Goal: Task Accomplishment & Management: Manage account settings

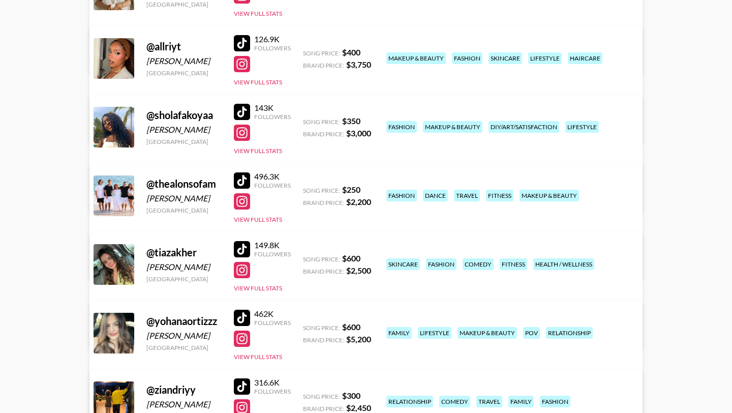
scroll to position [144, 0]
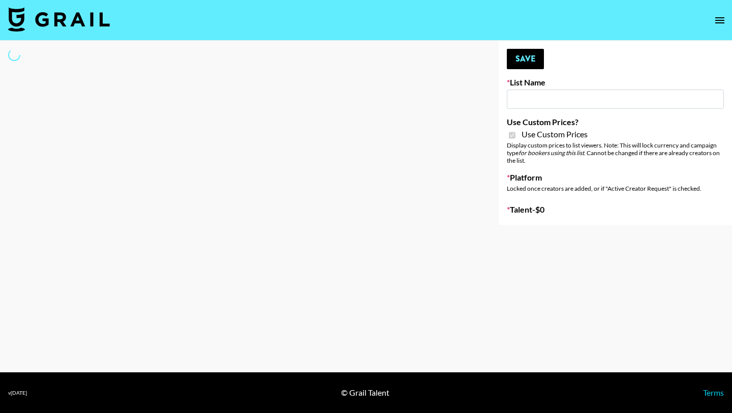
type input "Some By Mi ([DATE])"
checkbox input "true"
select select "Brand"
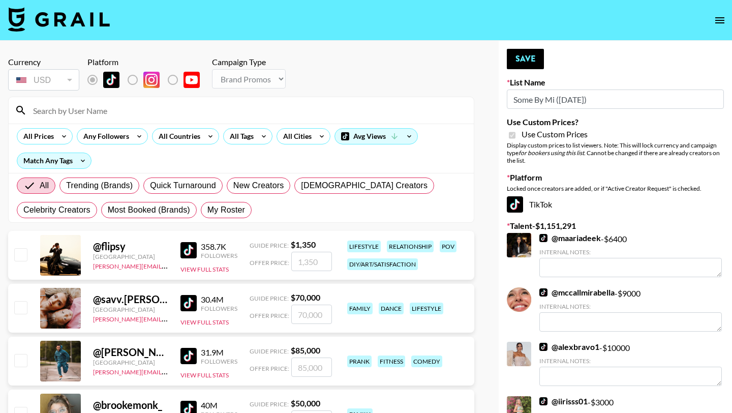
click at [101, 112] on input at bounding box center [247, 110] width 441 height 16
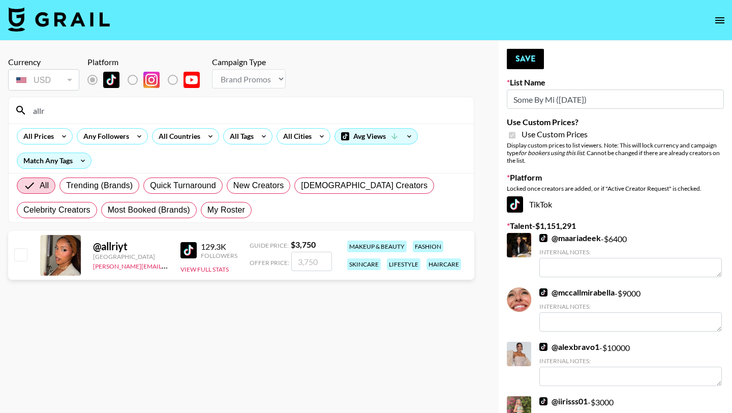
type input "allr"
click at [21, 258] on input "checkbox" at bounding box center [20, 254] width 12 height 12
checkbox input "true"
type input "3750"
click at [539, 60] on button "Save" at bounding box center [525, 59] width 37 height 20
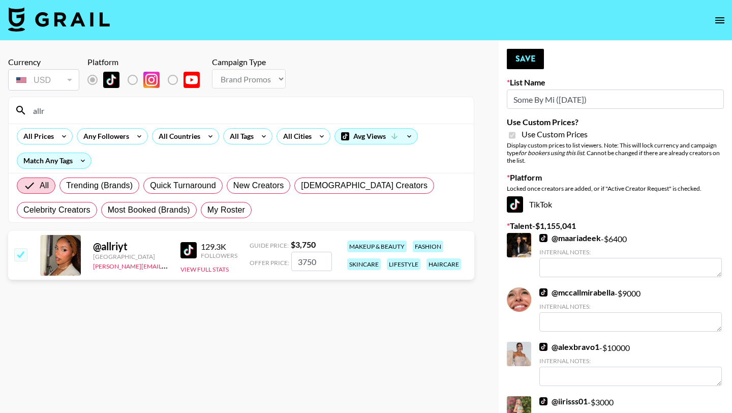
drag, startPoint x: 66, startPoint y: 110, endPoint x: 27, endPoint y: 110, distance: 38.6
click at [27, 110] on input "allr" at bounding box center [247, 110] width 441 height 16
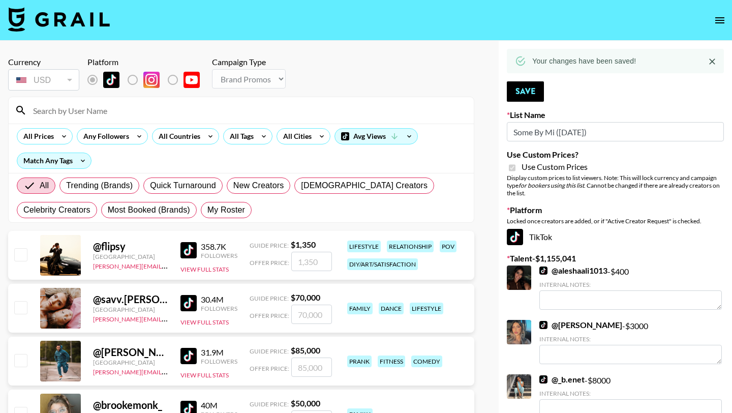
click at [155, 111] on input at bounding box center [247, 110] width 441 height 16
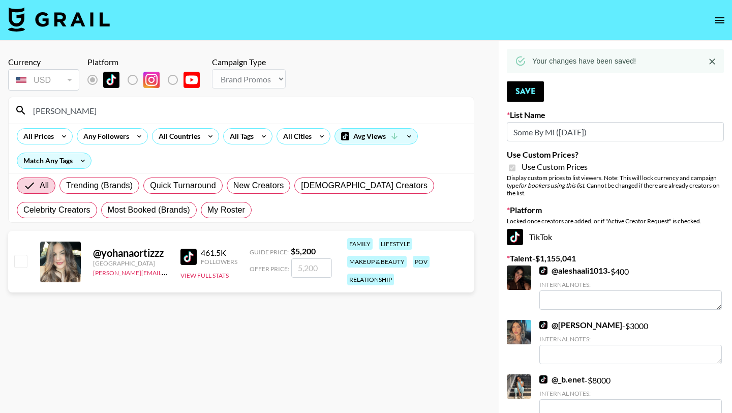
type input "[PERSON_NAME]"
click at [24, 260] on input "checkbox" at bounding box center [20, 261] width 12 height 12
checkbox input "true"
type input "5200"
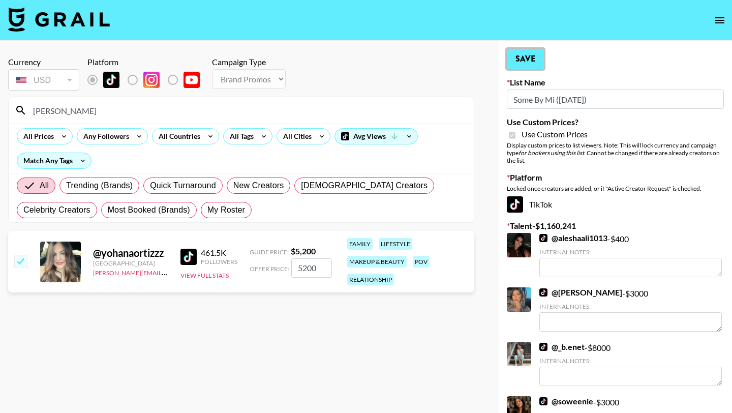
click at [540, 63] on button "Save" at bounding box center [525, 59] width 37 height 20
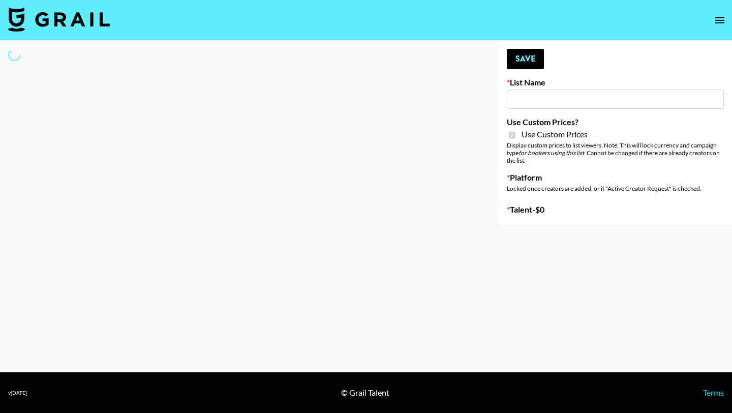
type input "Lip Liner Stain ([DATE])"
checkbox input "true"
select select "Brand"
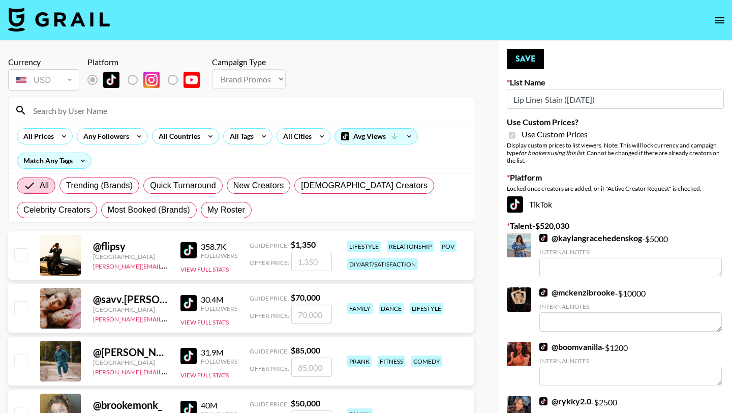
click at [135, 116] on input at bounding box center [247, 110] width 441 height 16
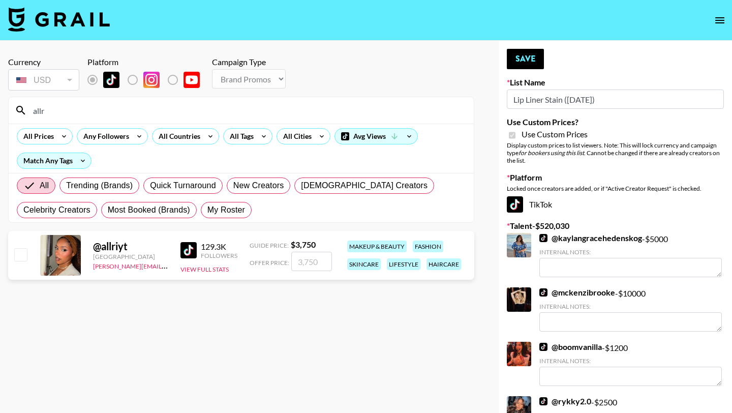
type input "allr"
click at [21, 253] on input "checkbox" at bounding box center [20, 254] width 12 height 12
checkbox input "true"
type input "3750"
click at [529, 54] on button "Save" at bounding box center [525, 59] width 37 height 20
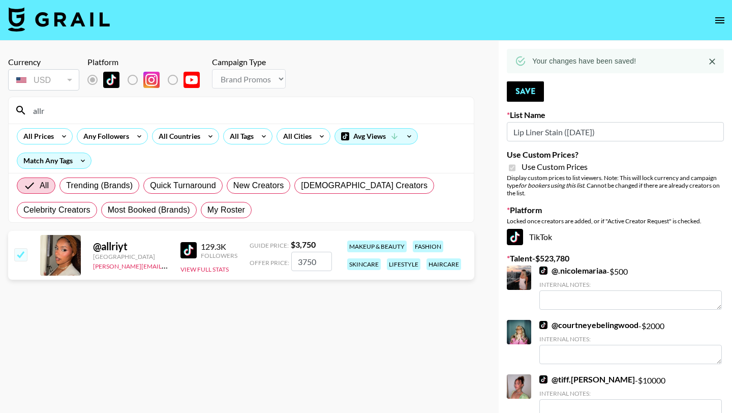
drag, startPoint x: 51, startPoint y: 118, endPoint x: 17, endPoint y: 109, distance: 35.6
click at [17, 109] on div "allr" at bounding box center [241, 110] width 465 height 26
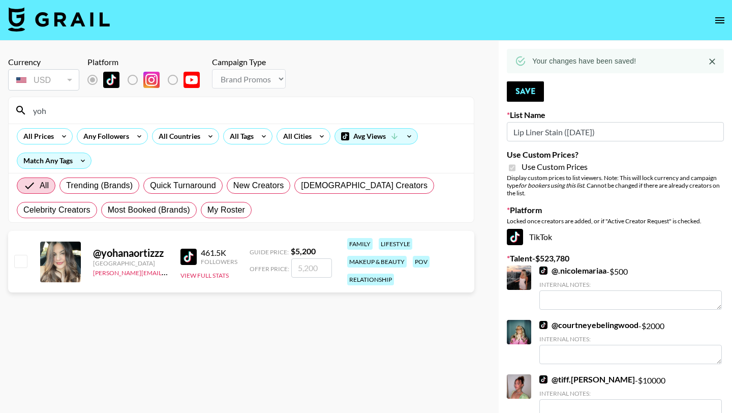
type input "yoh"
click at [23, 258] on input "checkbox" at bounding box center [20, 261] width 12 height 12
checkbox input "true"
type input "5200"
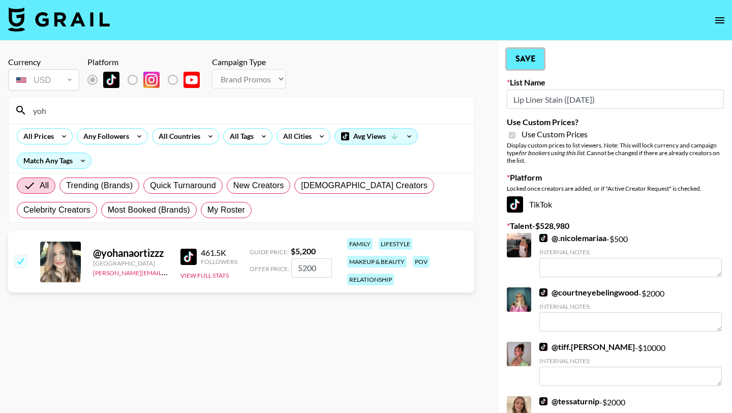
click at [516, 54] on button "Save" at bounding box center [525, 59] width 37 height 20
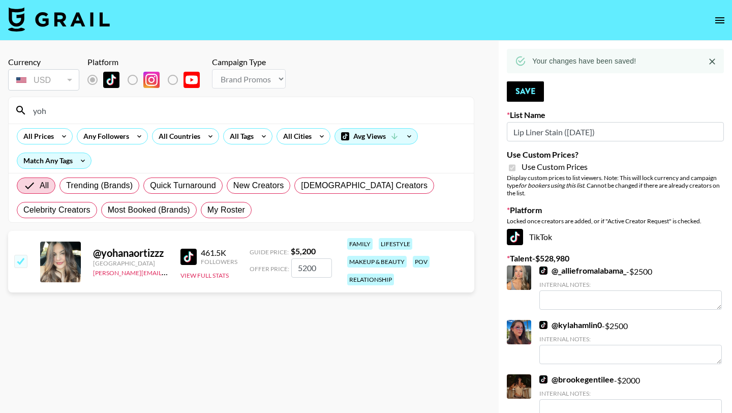
drag, startPoint x: 62, startPoint y: 114, endPoint x: 23, endPoint y: 114, distance: 38.1
click at [23, 114] on div "yoh" at bounding box center [241, 110] width 465 height 26
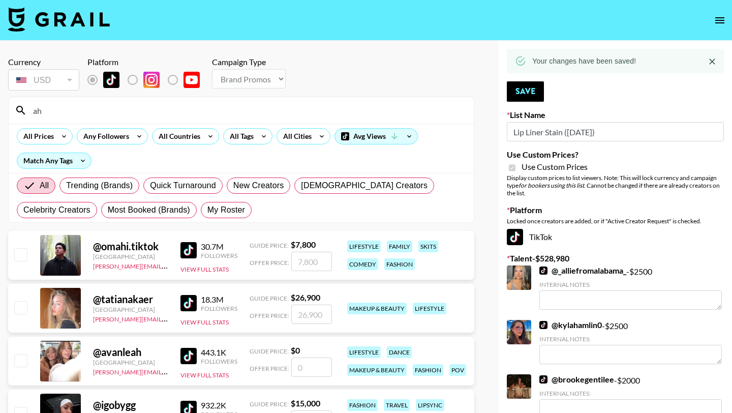
type input "a"
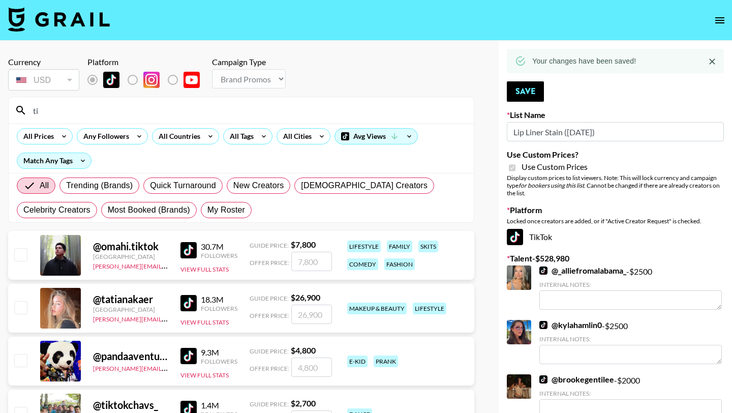
type input "t"
